Goal: Information Seeking & Learning: Learn about a topic

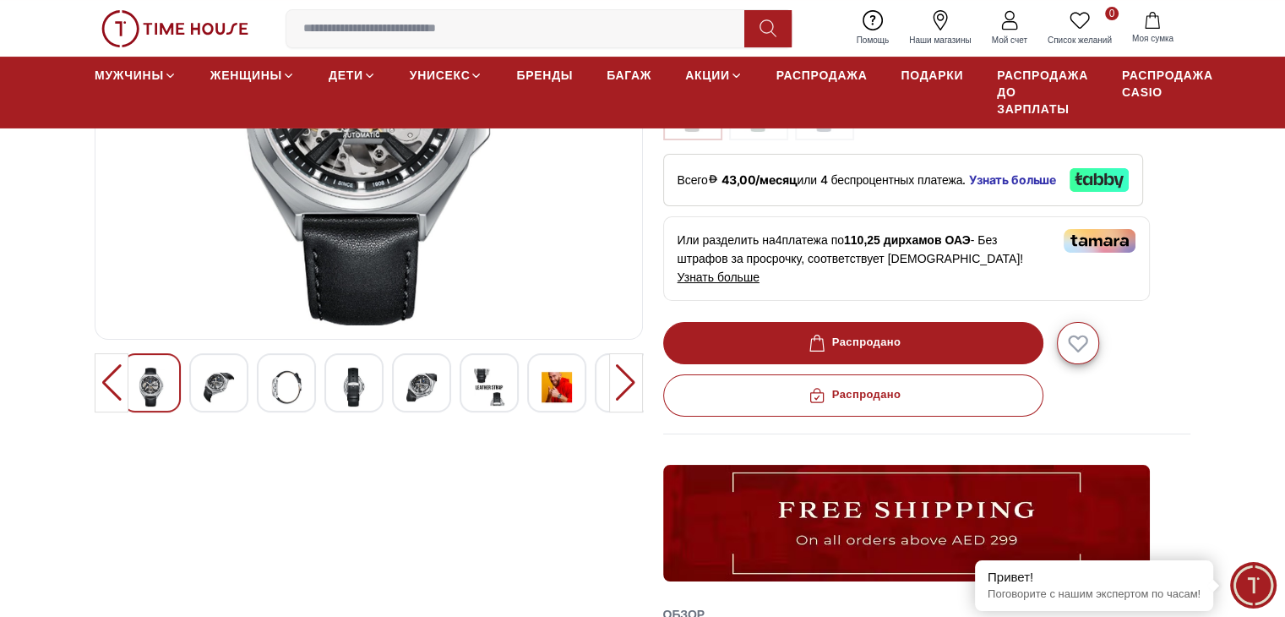
scroll to position [338, 0]
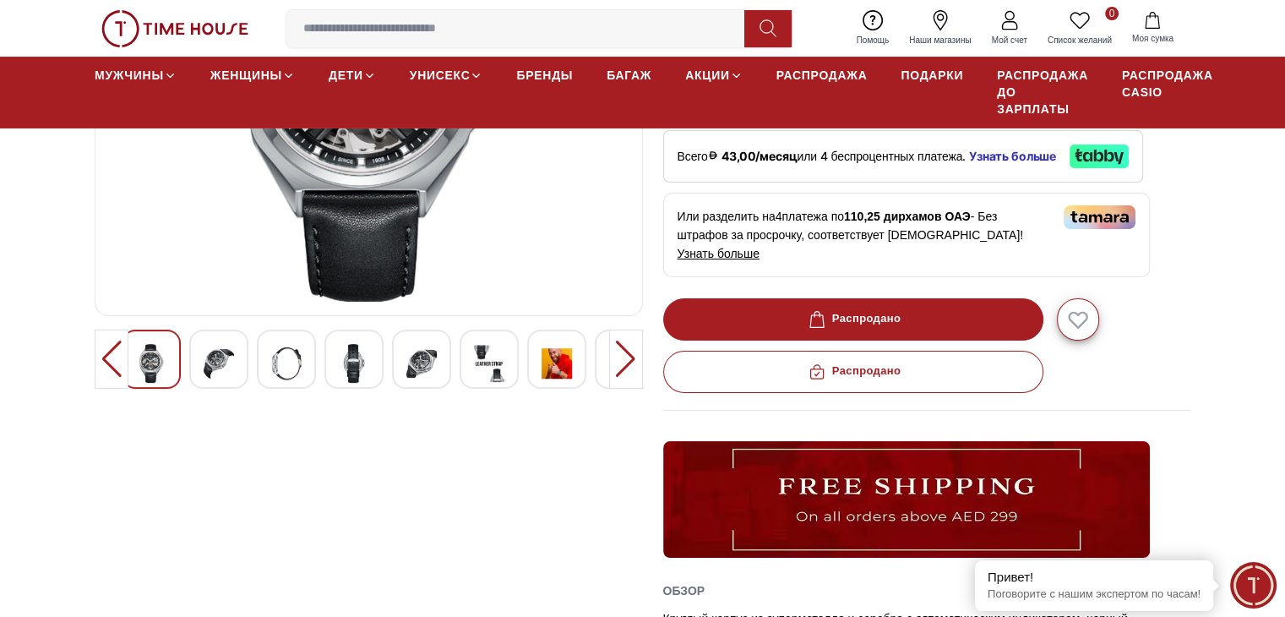
click at [558, 364] on img at bounding box center [557, 363] width 30 height 39
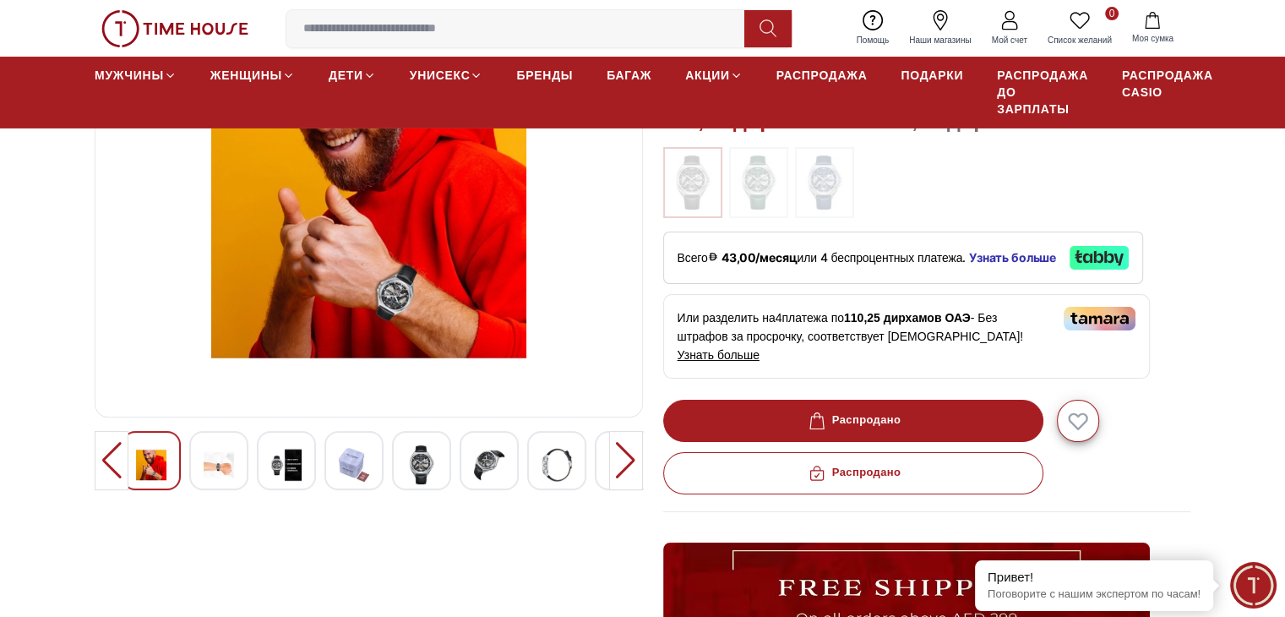
scroll to position [254, 0]
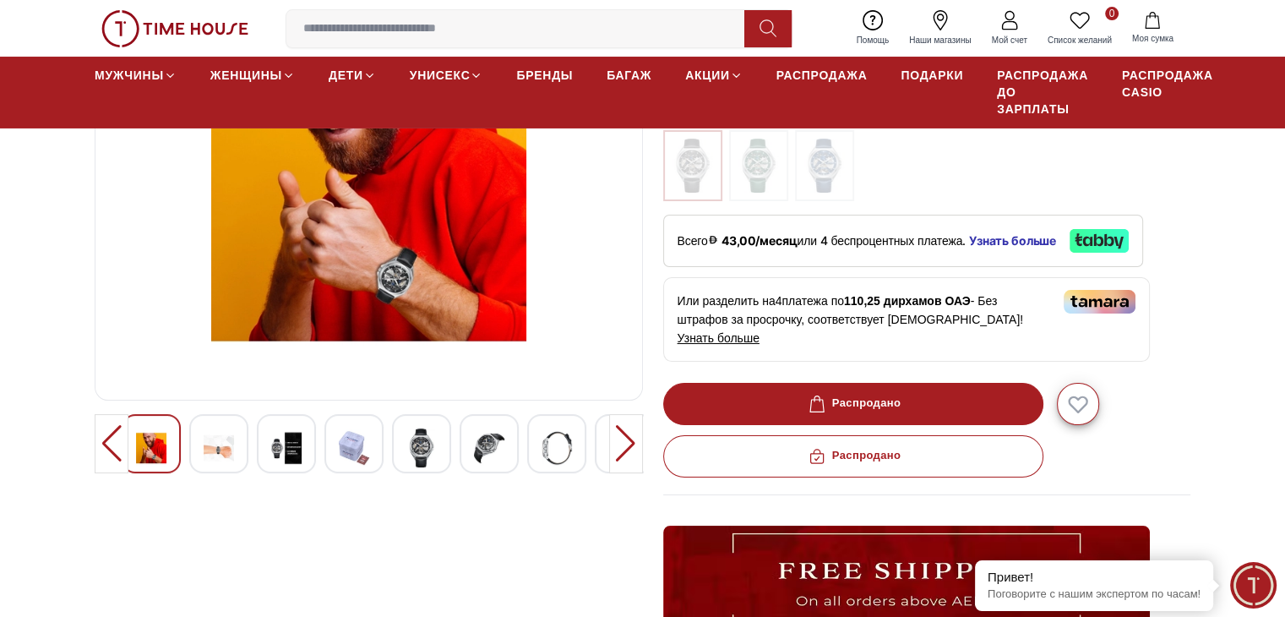
click at [618, 443] on div at bounding box center [626, 443] width 34 height 59
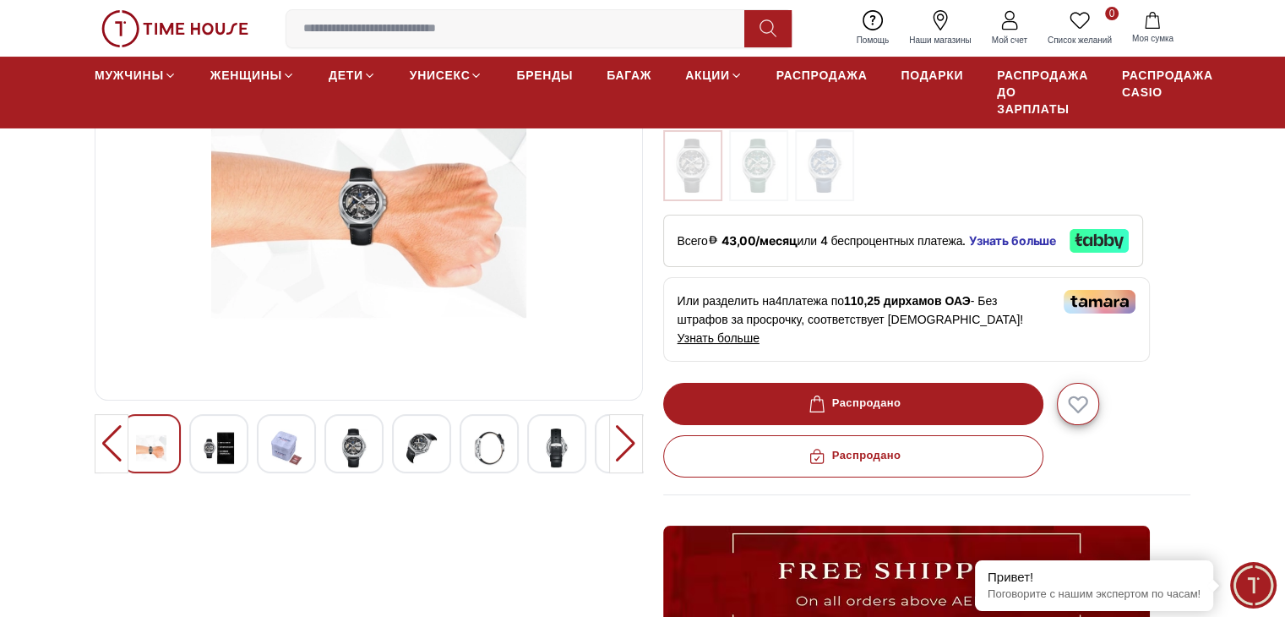
scroll to position [85, 0]
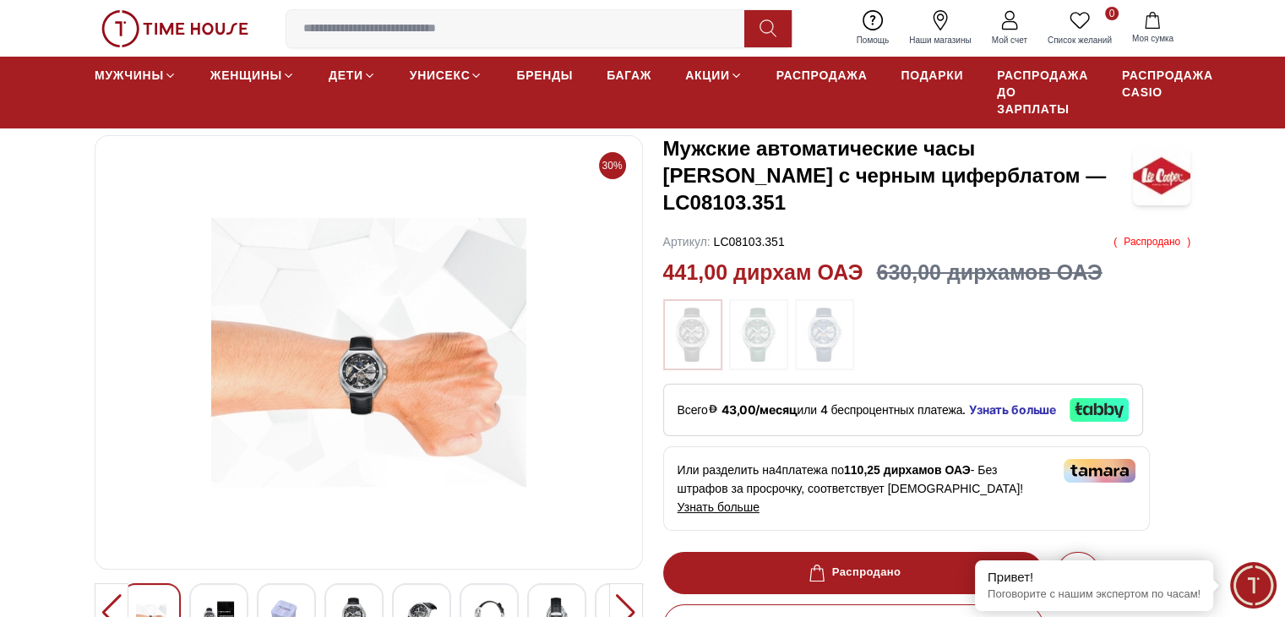
click at [397, 379] on img at bounding box center [369, 353] width 520 height 406
click at [629, 607] on div at bounding box center [626, 612] width 34 height 59
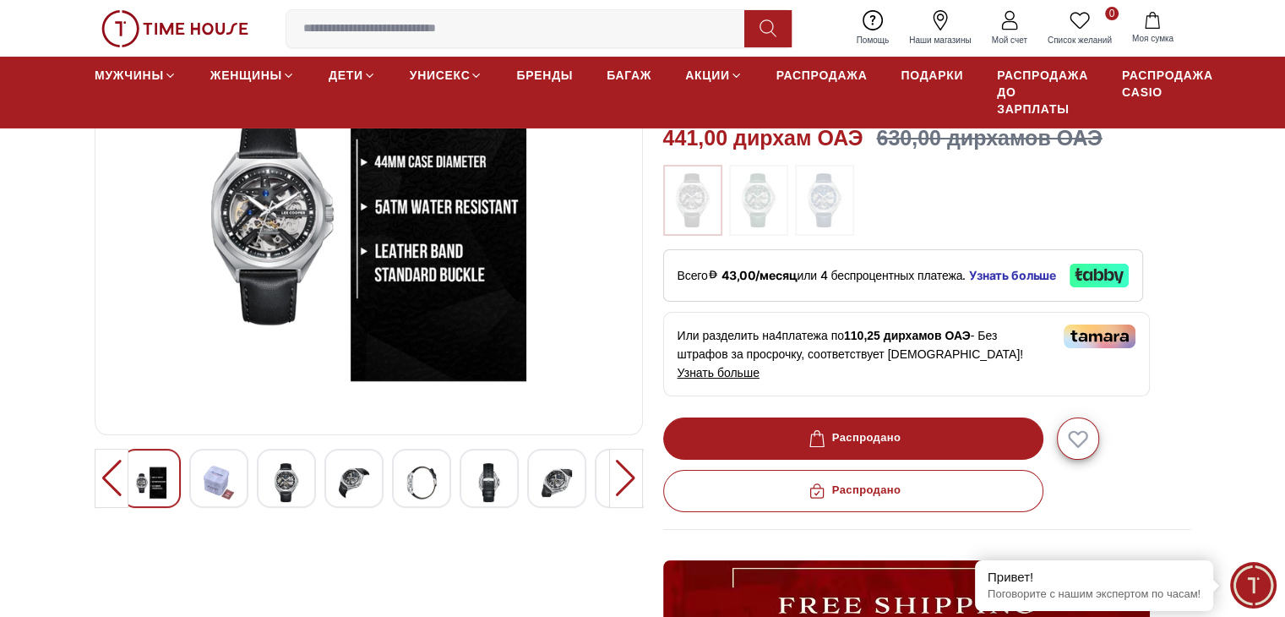
scroll to position [254, 0]
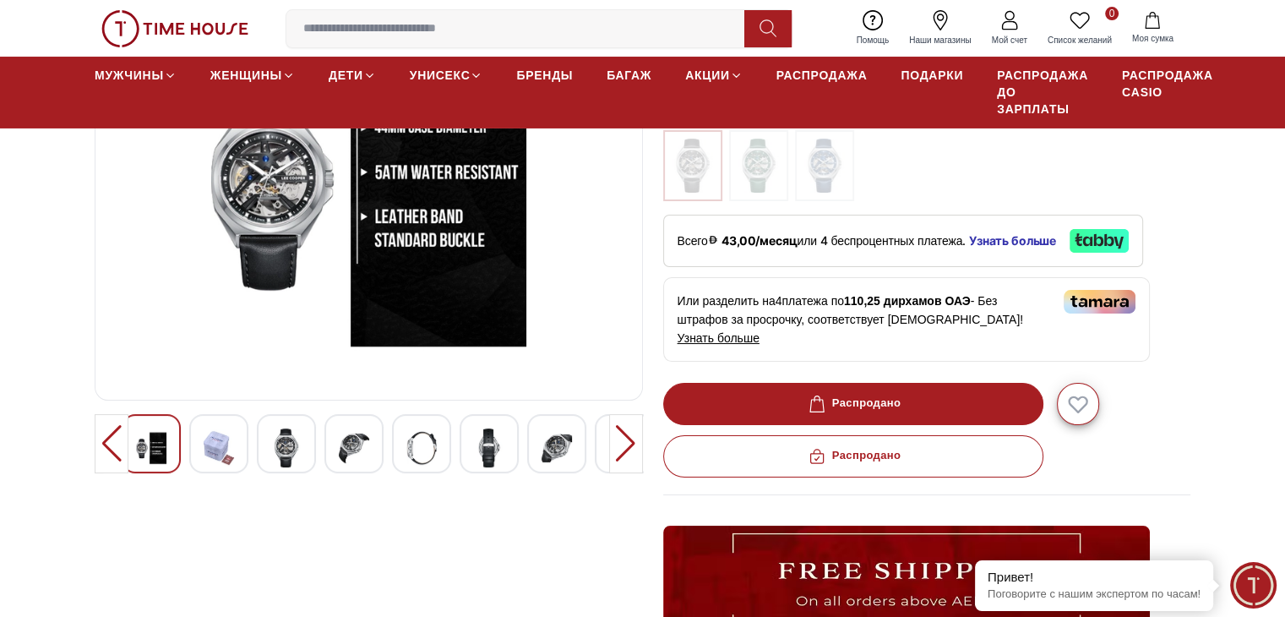
click at [633, 442] on div at bounding box center [626, 443] width 34 height 59
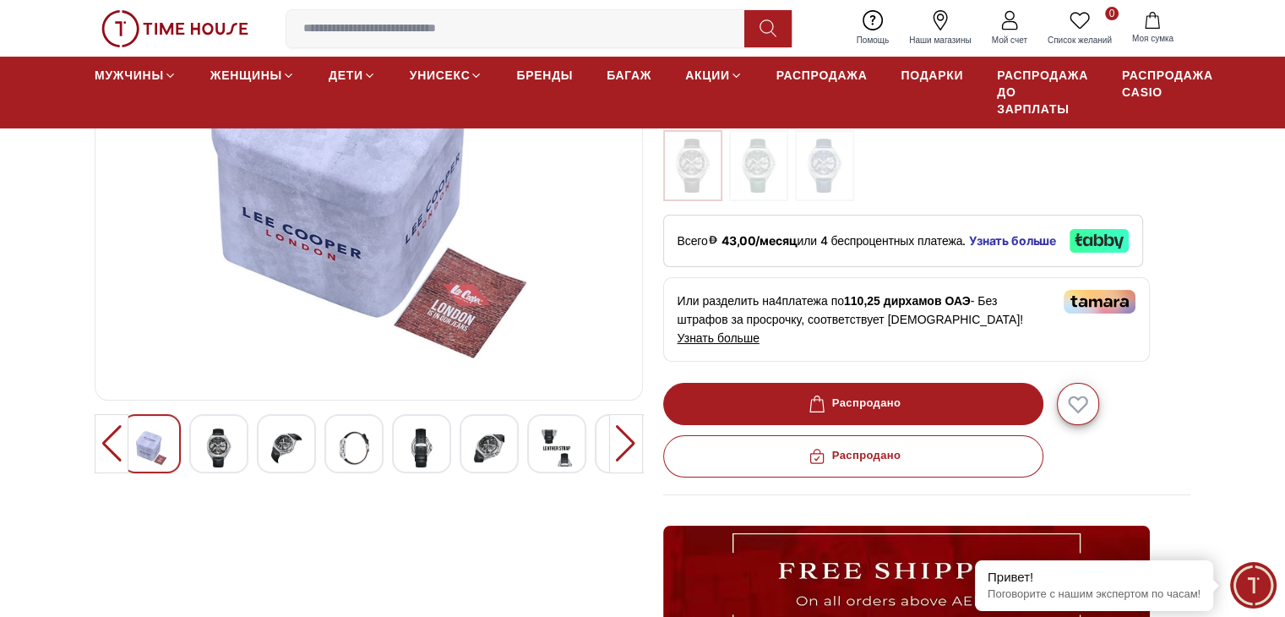
click at [634, 449] on div at bounding box center [626, 443] width 34 height 59
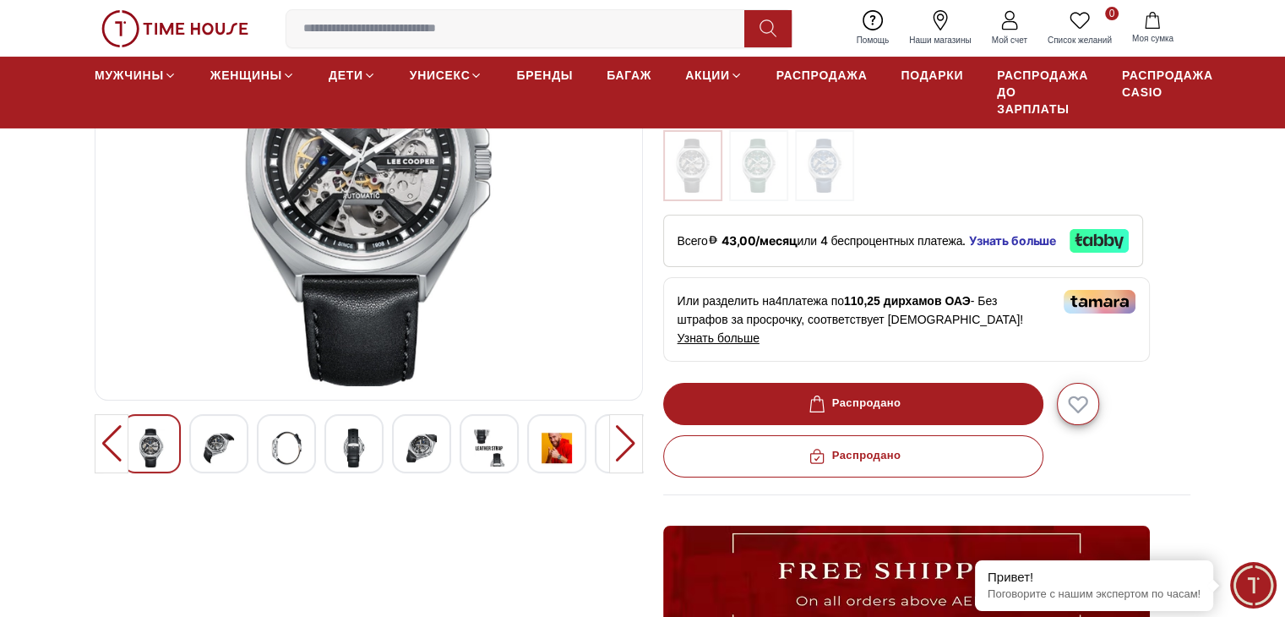
click at [634, 449] on div at bounding box center [626, 443] width 34 height 59
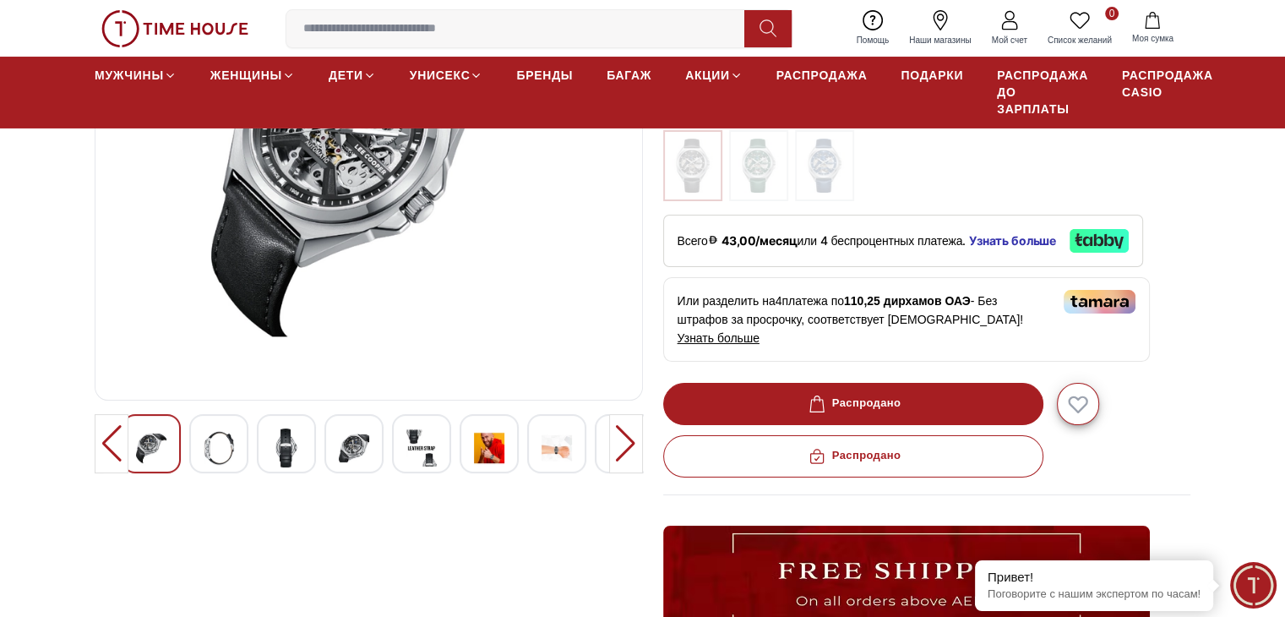
click at [634, 449] on div at bounding box center [626, 443] width 34 height 59
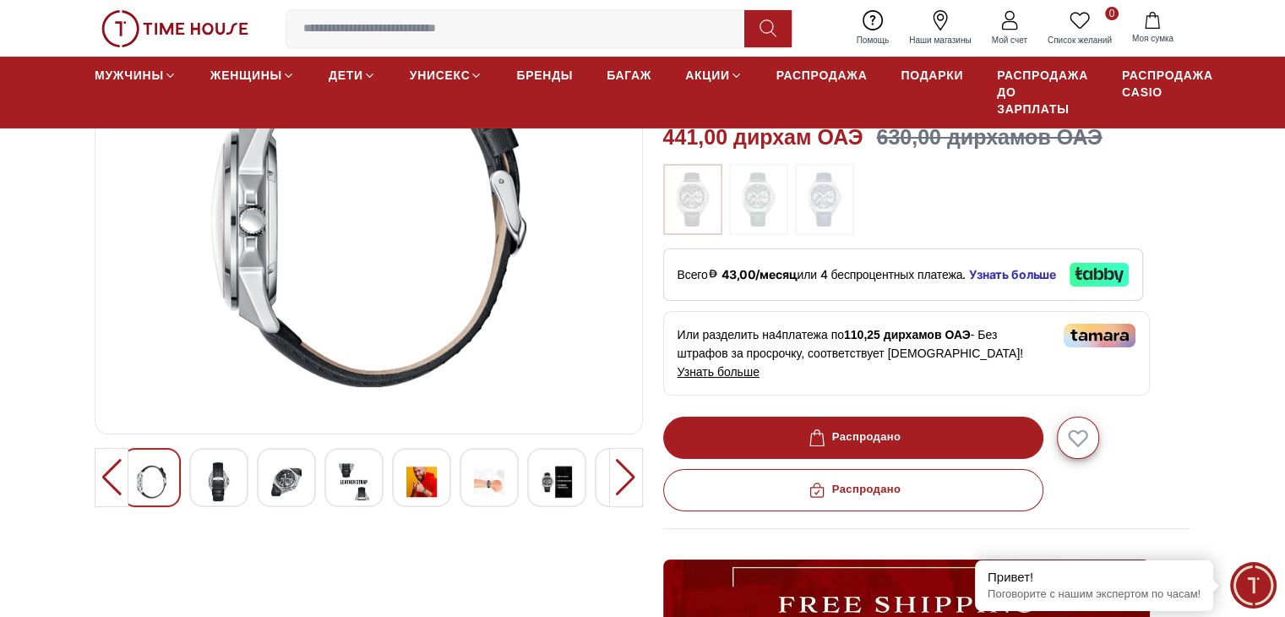
scroll to position [85, 0]
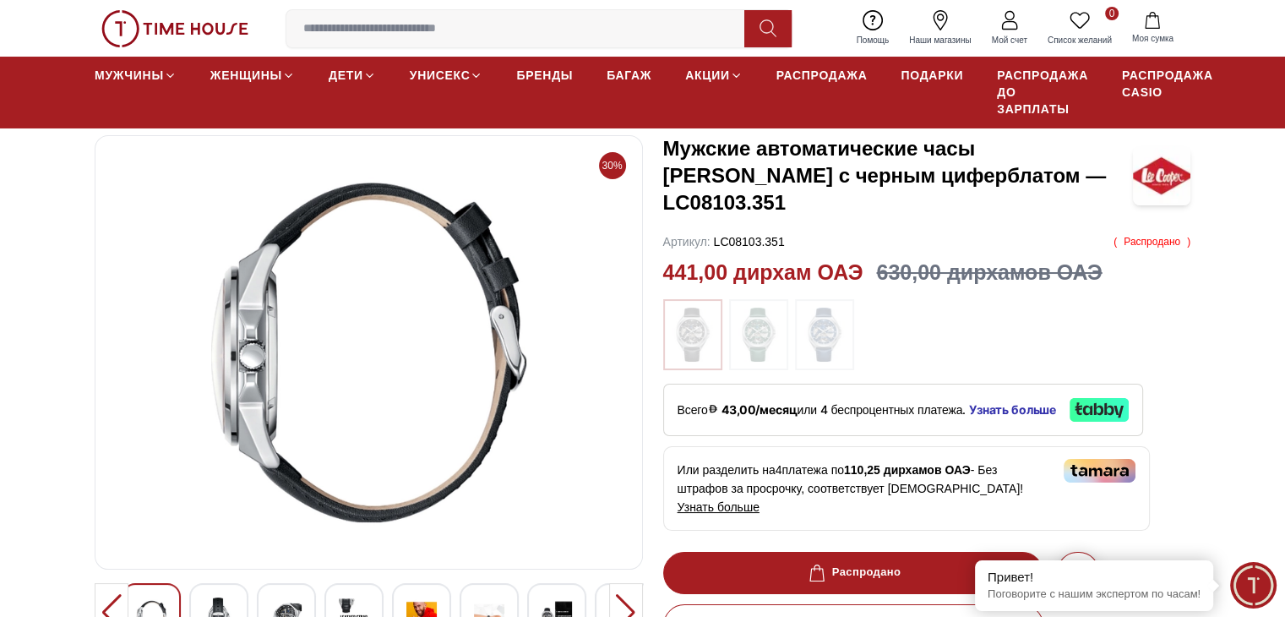
click at [625, 598] on div at bounding box center [626, 612] width 34 height 59
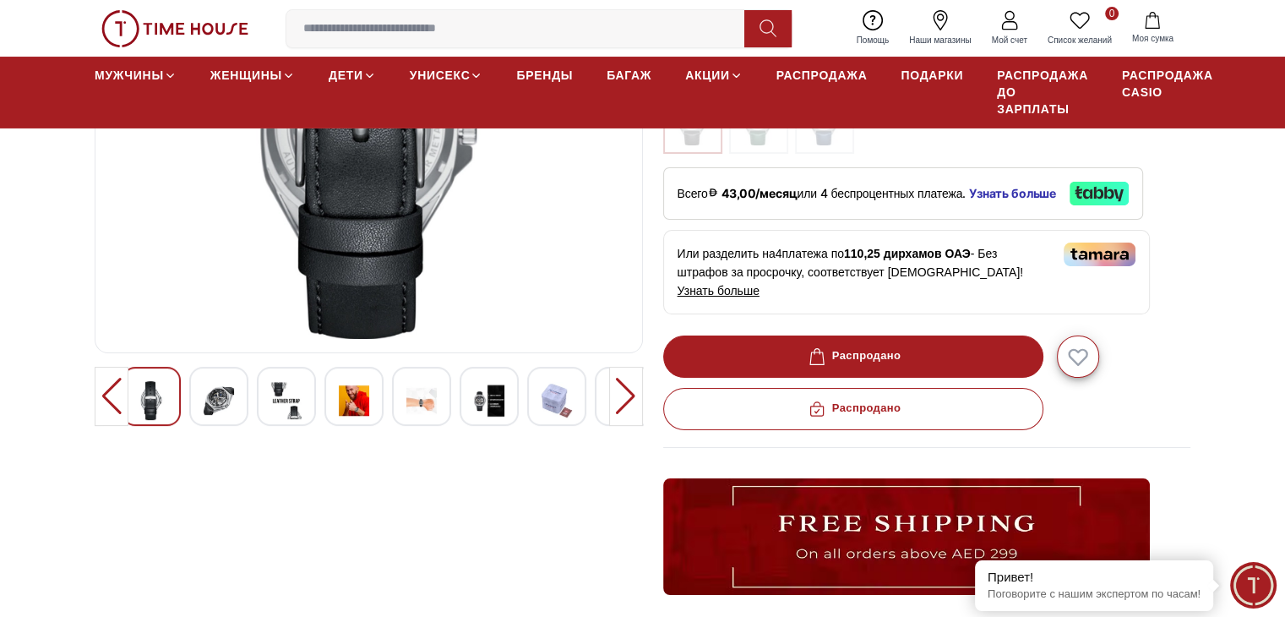
scroll to position [169, 0]
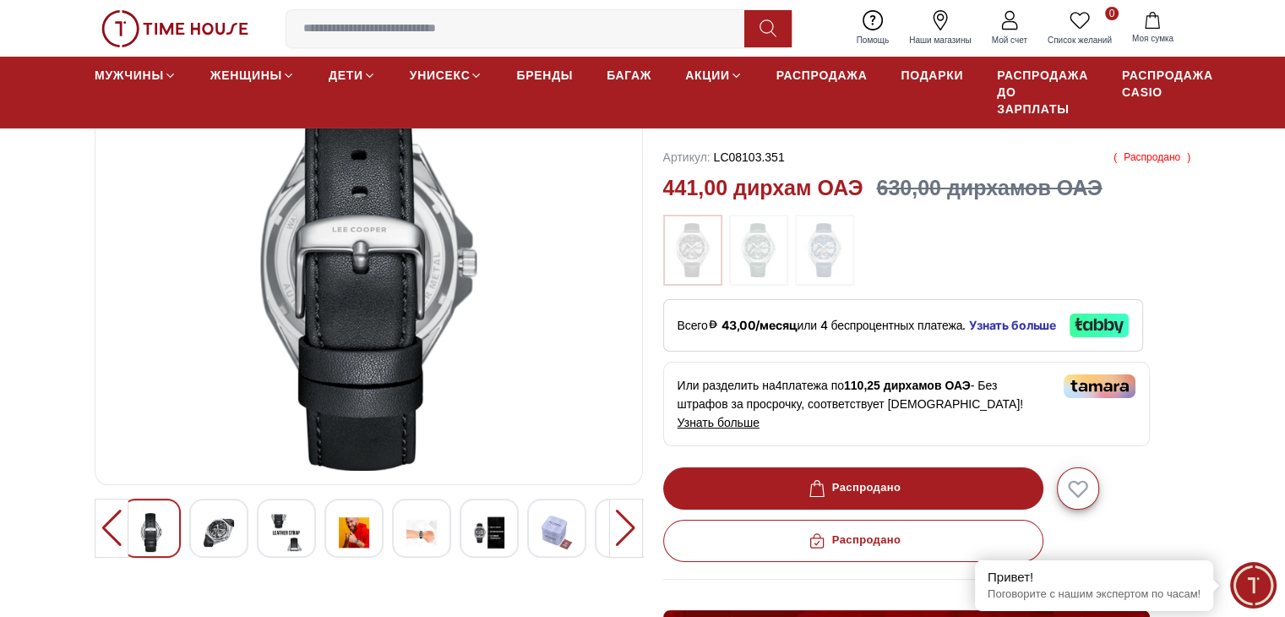
click at [421, 535] on img at bounding box center [421, 532] width 30 height 39
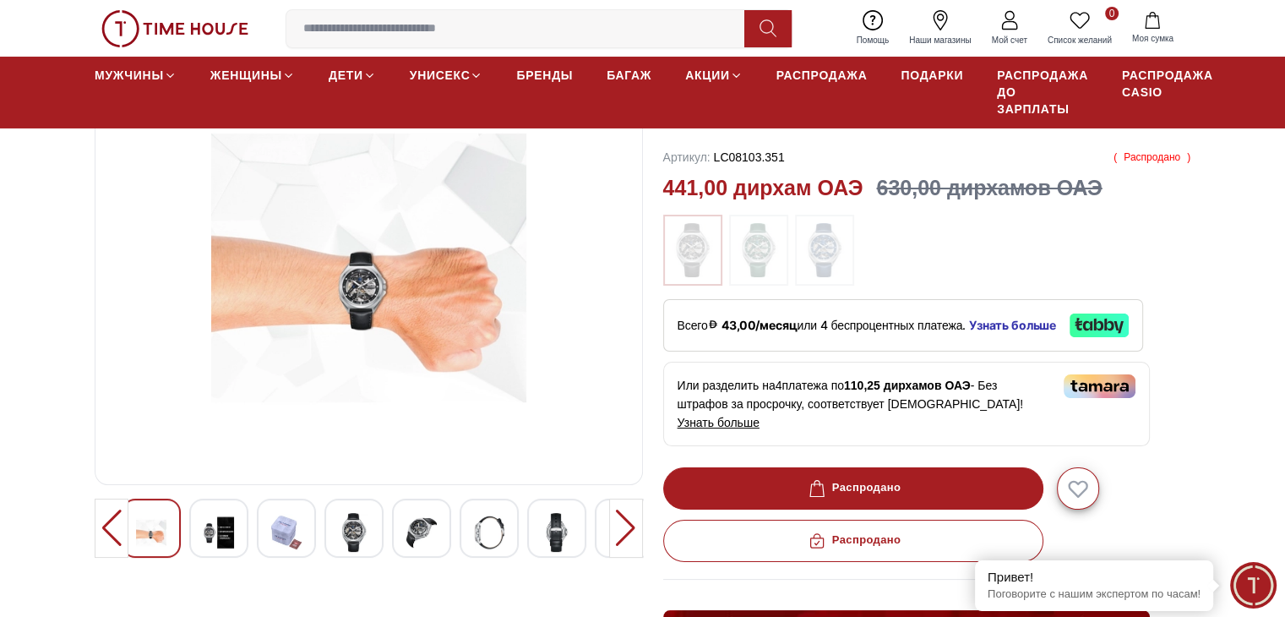
click at [115, 529] on div at bounding box center [112, 528] width 34 height 59
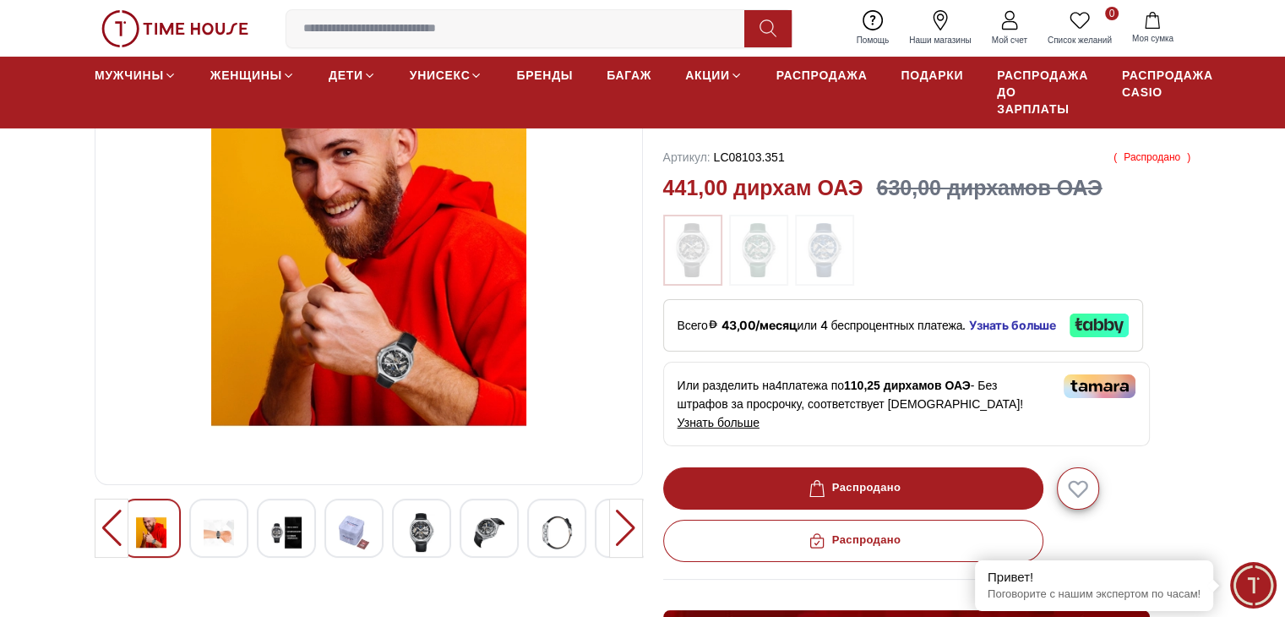
click at [89, 521] on section "30% Мужские автоматические часы [PERSON_NAME] с черным циферблатом — LC08103.35…" at bounding box center [642, 571] width 1285 height 1040
click at [107, 527] on div at bounding box center [112, 528] width 34 height 59
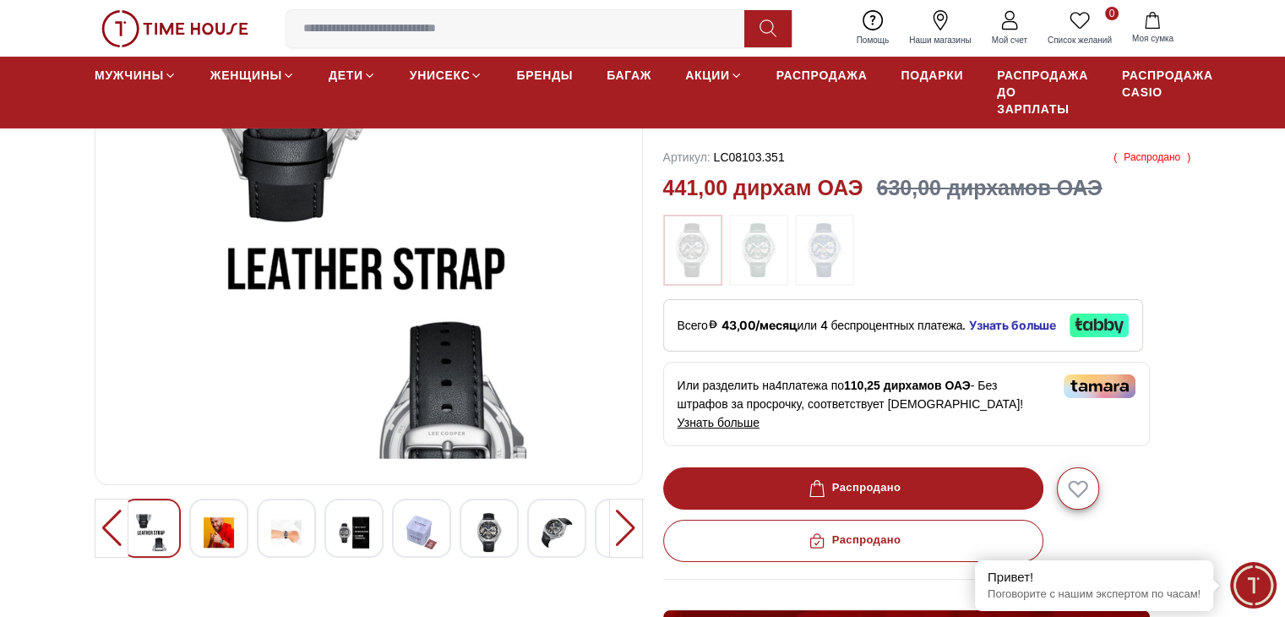
click at [105, 528] on div at bounding box center [112, 528] width 34 height 59
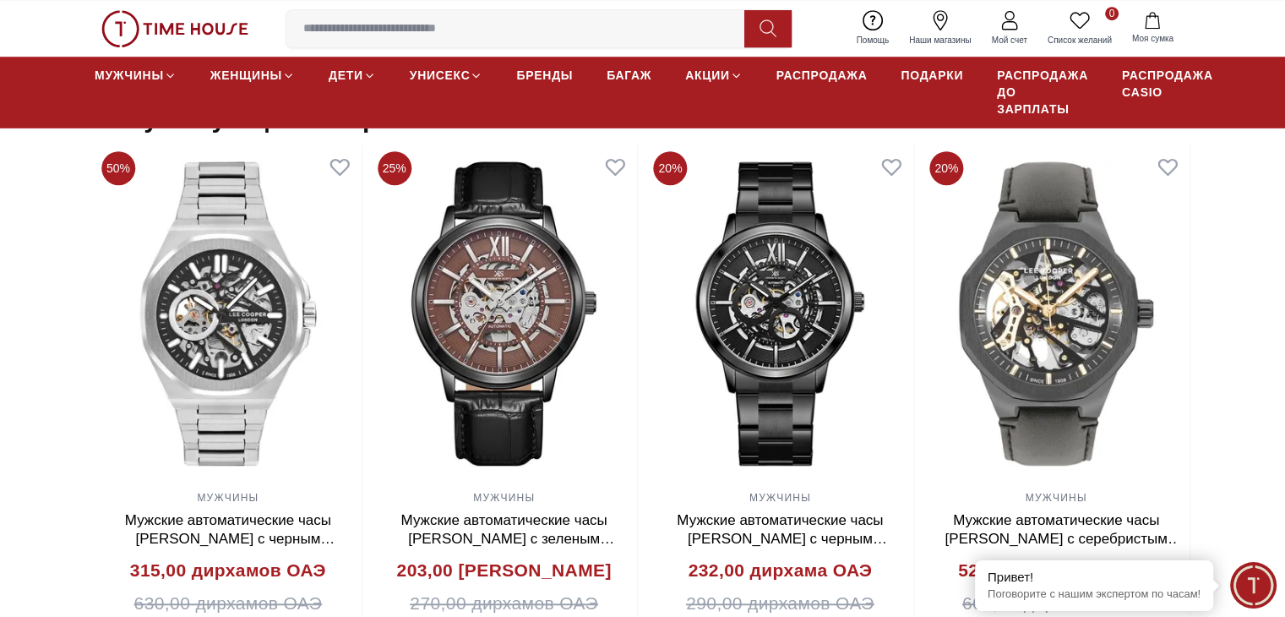
scroll to position [1183, 0]
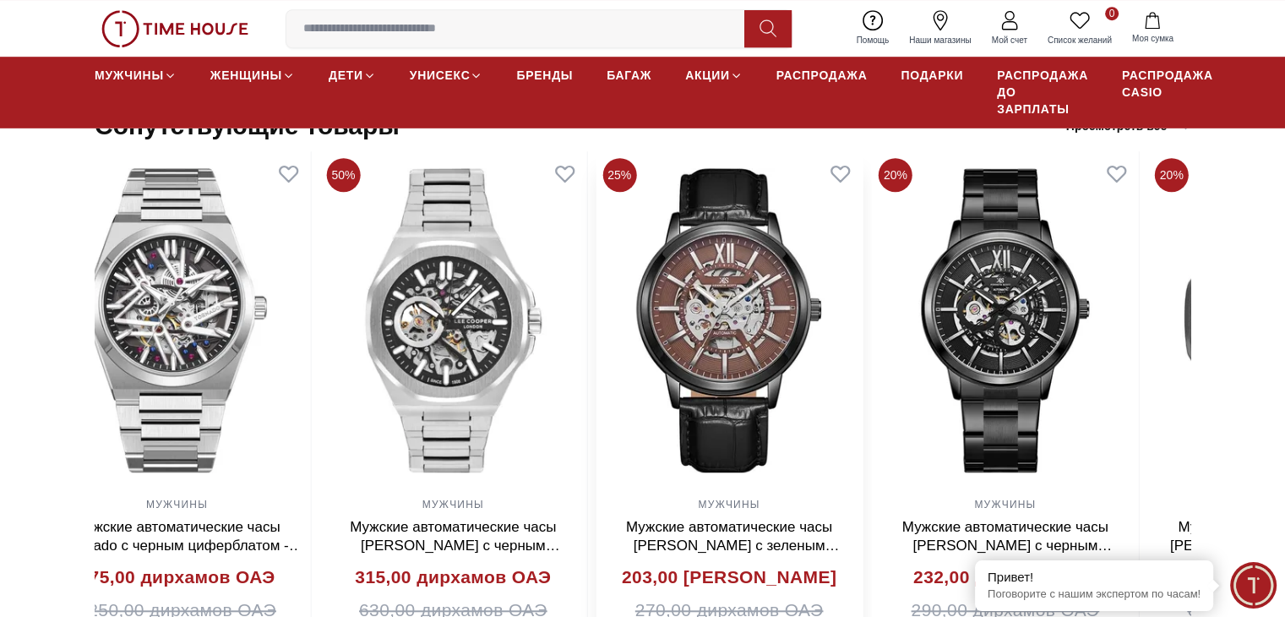
click at [863, 333] on img at bounding box center [729, 320] width 267 height 338
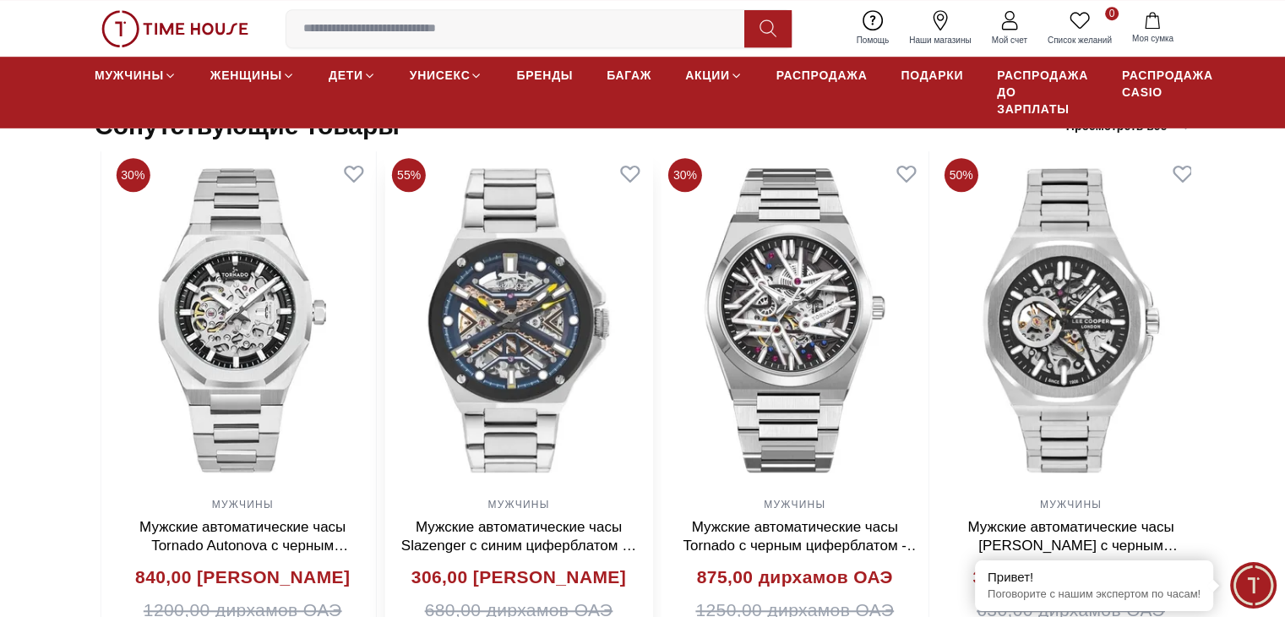
click at [586, 366] on img at bounding box center [518, 320] width 267 height 338
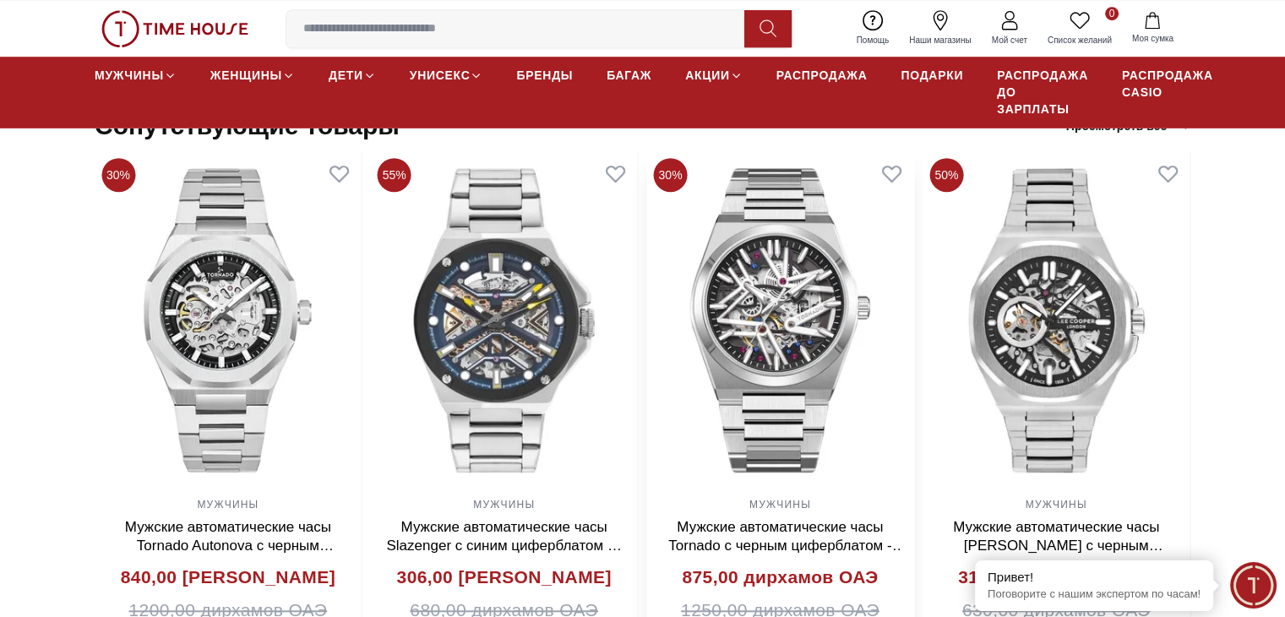
click at [810, 401] on img at bounding box center [780, 320] width 267 height 338
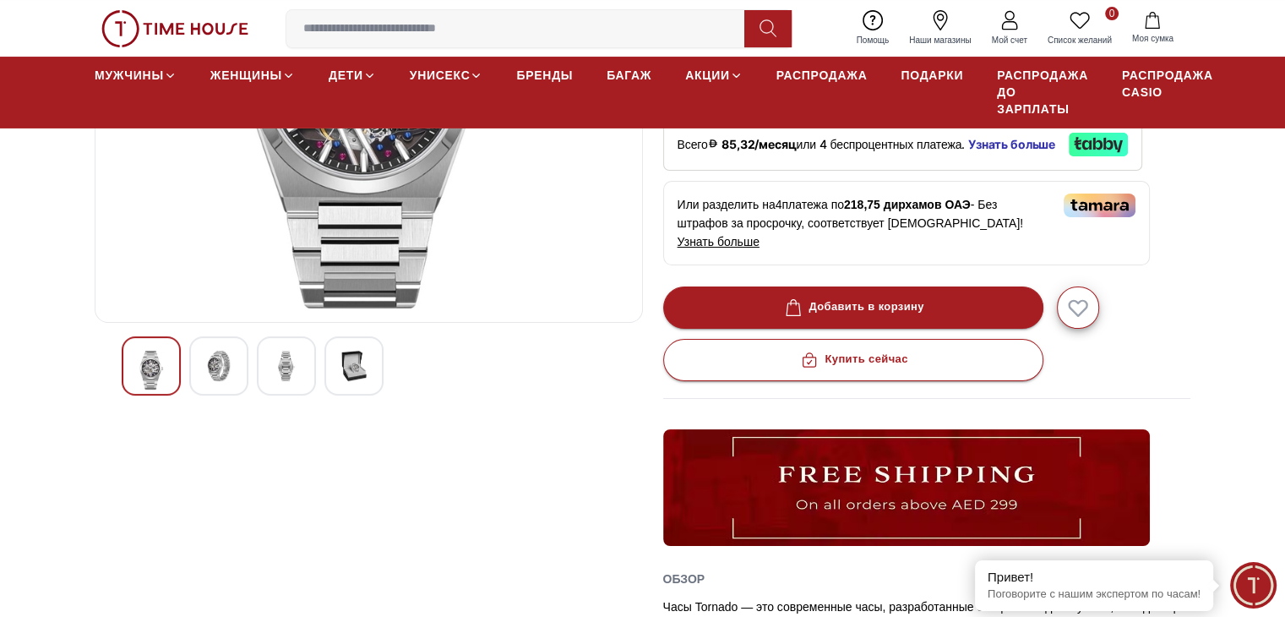
scroll to position [338, 0]
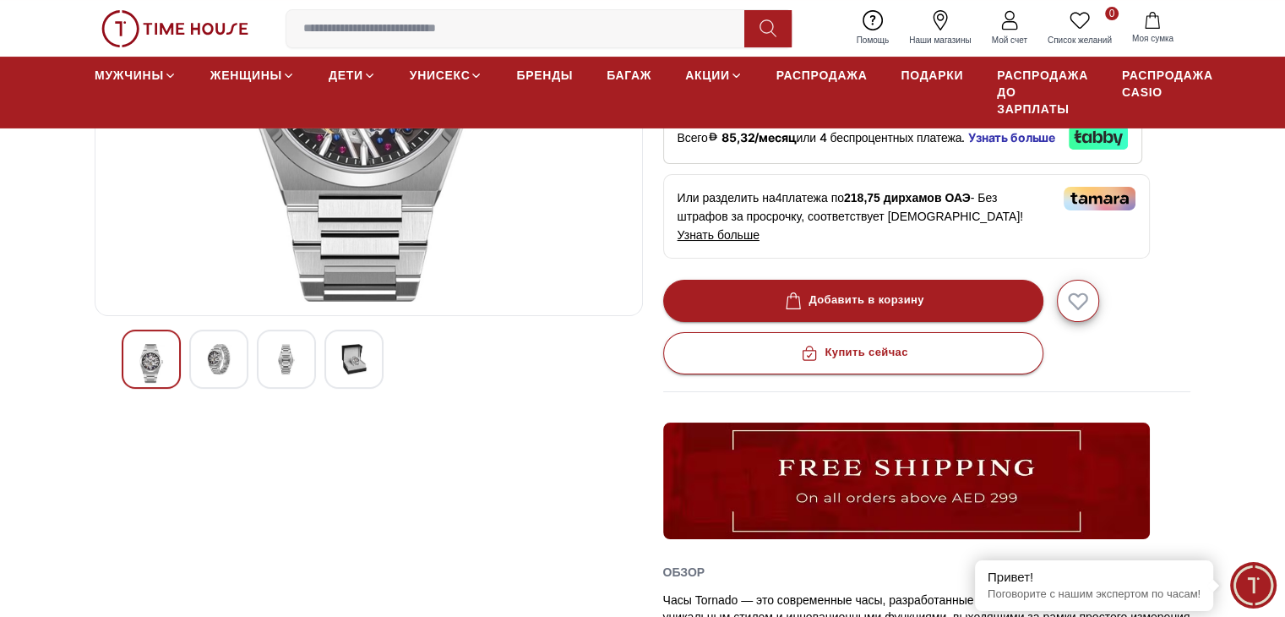
click at [350, 353] on img at bounding box center [354, 359] width 30 height 30
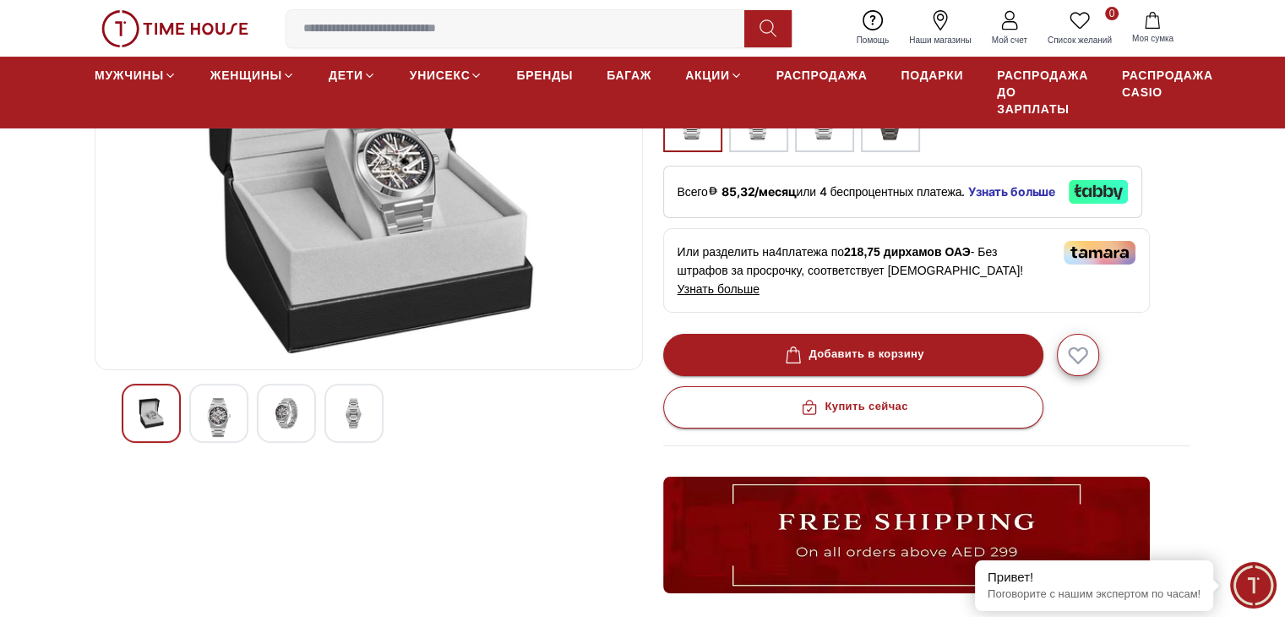
scroll to position [85, 0]
